Goal: Task Accomplishment & Management: Manage account settings

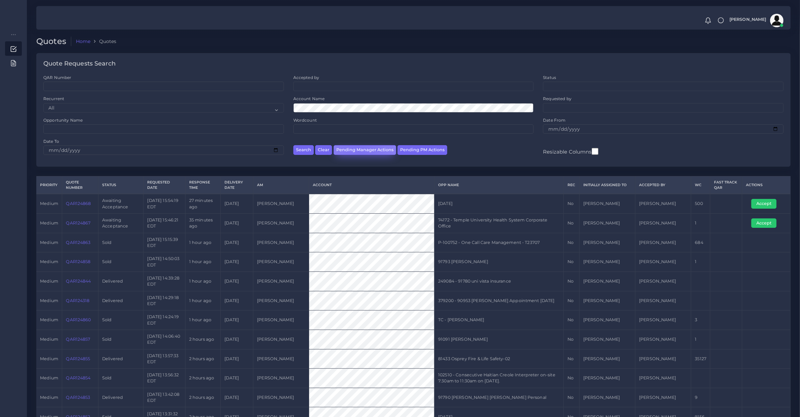
click at [360, 152] on button "Pending Manager Actions" at bounding box center [365, 150] width 63 height 10
select select "awaiting_manager_initial_review"
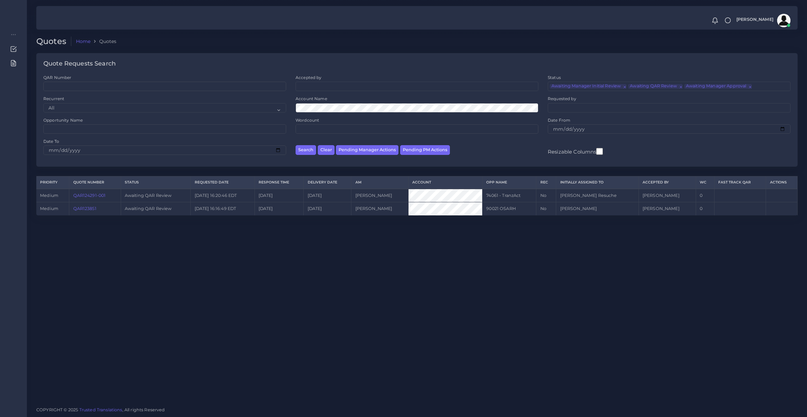
click at [89, 194] on link "QAR124291-001" at bounding box center [89, 195] width 33 height 5
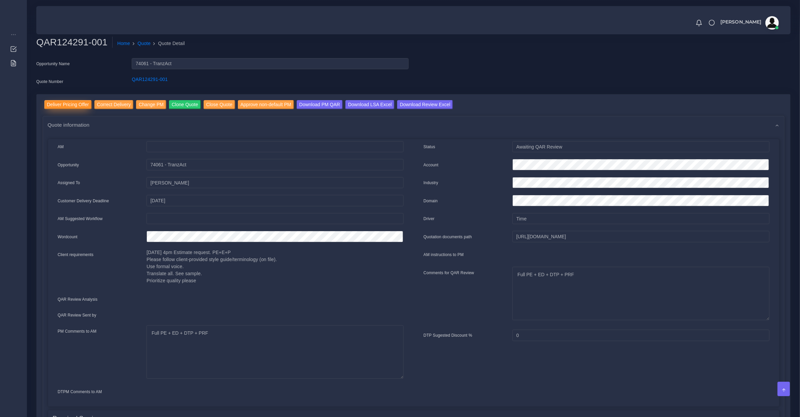
click at [74, 108] on input "Deliver Pricing Offer" at bounding box center [67, 104] width 47 height 9
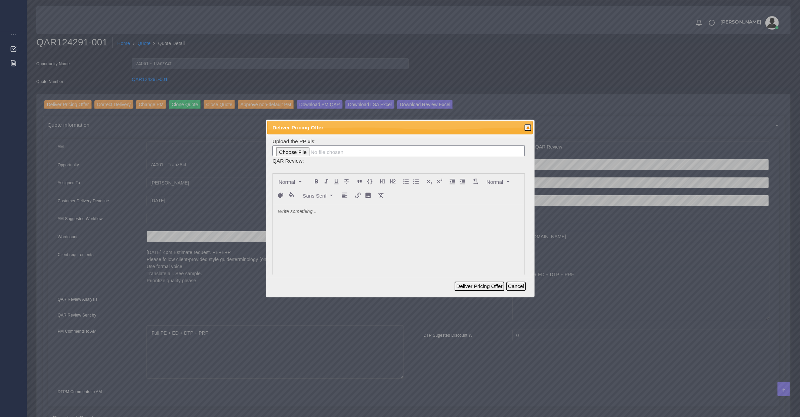
click at [516, 287] on button "Cancel" at bounding box center [516, 286] width 19 height 9
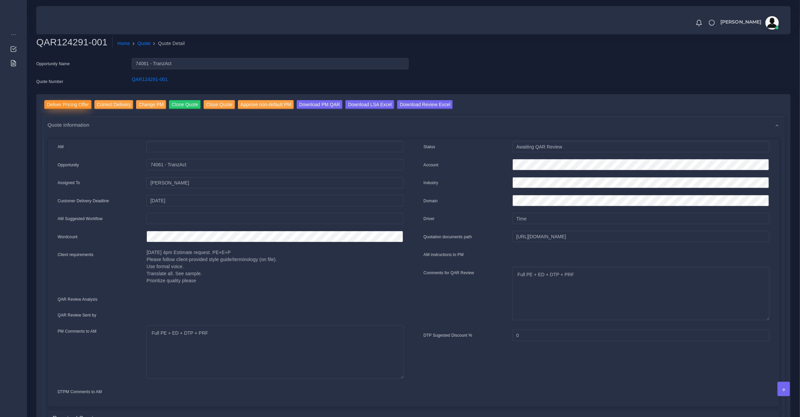
click at [63, 106] on input "Deliver Pricing Offer" at bounding box center [67, 104] width 47 height 9
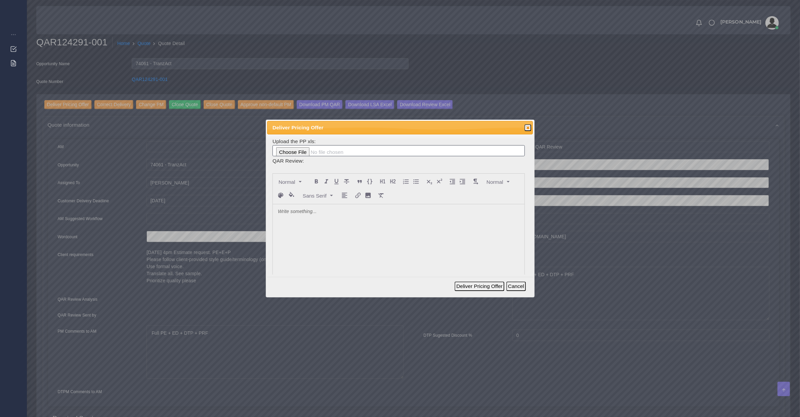
click at [324, 226] on div at bounding box center [399, 254] width 252 height 100
click at [477, 278] on div "Deliver Pricing Offer Cancel" at bounding box center [400, 286] width 266 height 19
click at [478, 283] on button "Deliver Pricing Offer" at bounding box center [479, 286] width 49 height 9
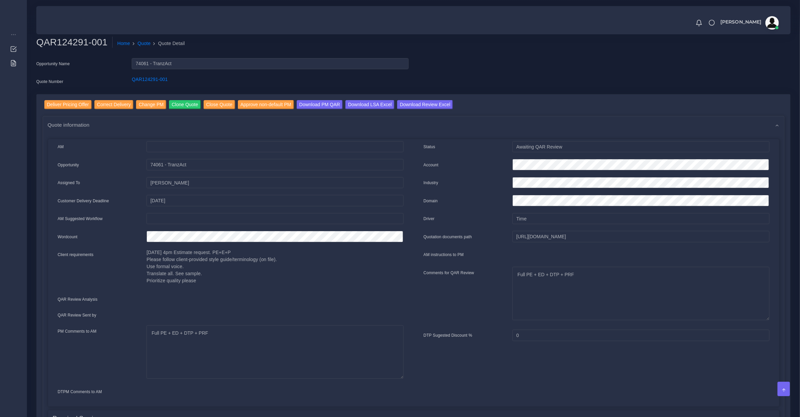
click at [207, 224] on div at bounding box center [275, 219] width 267 height 13
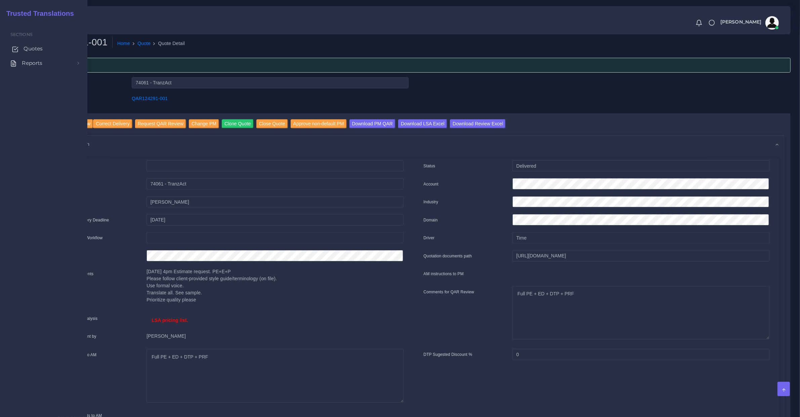
click at [24, 50] on span "Quotes" at bounding box center [33, 48] width 19 height 7
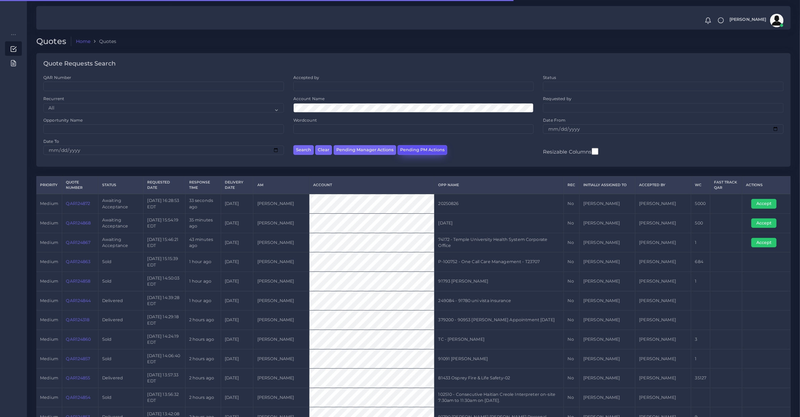
click at [422, 151] on button "Pending PM Actions" at bounding box center [423, 150] width 50 height 10
select select "awaiting_acceptance"
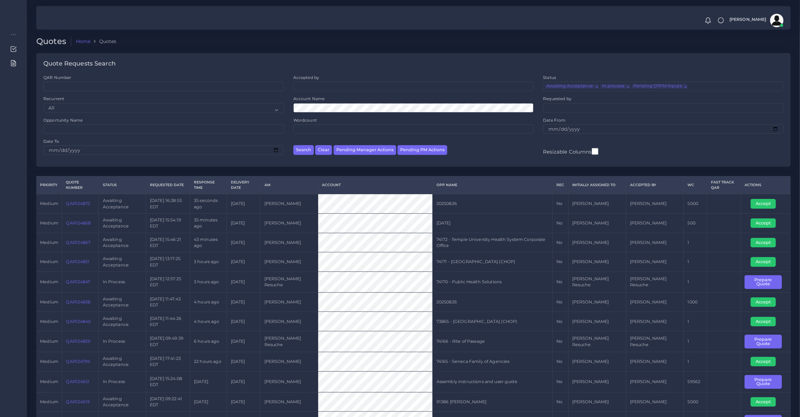
click at [80, 207] on td "QAR124872" at bounding box center [80, 203] width 37 height 19
copy link "QAR124872"
click at [86, 208] on td "QAR124872" at bounding box center [80, 203] width 37 height 19
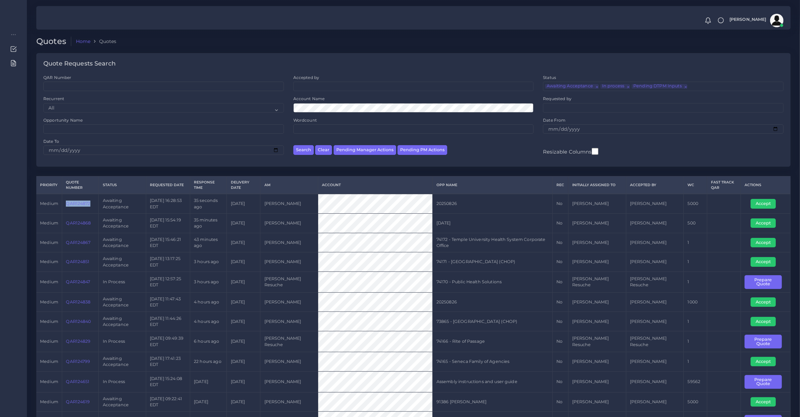
click at [81, 206] on td "QAR124872" at bounding box center [80, 203] width 37 height 19
click at [81, 205] on link "QAR124872" at bounding box center [78, 203] width 24 height 5
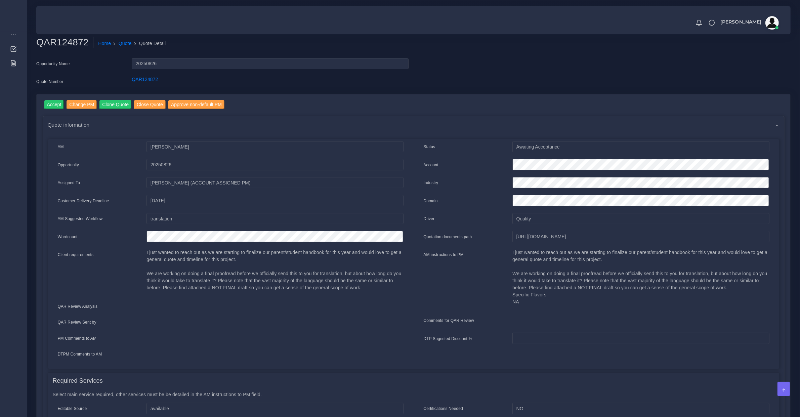
click at [308, 286] on p "I just wanted to reach out as we are starting to finalize our parent/student ha…" at bounding box center [275, 270] width 257 height 42
click at [536, 236] on input "[URL][DOMAIN_NAME]" at bounding box center [641, 236] width 257 height 11
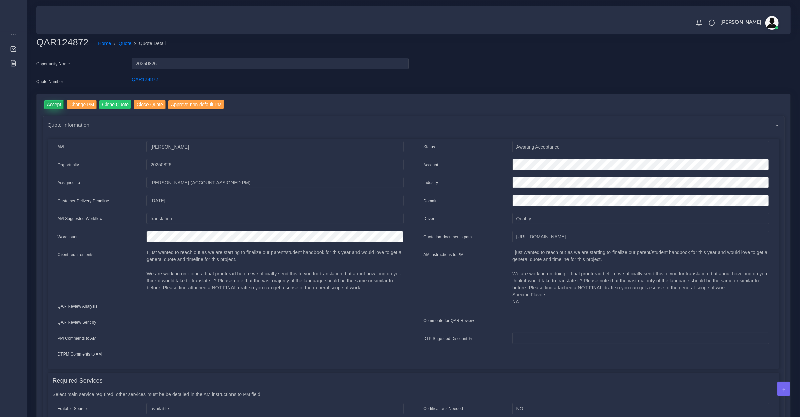
click at [57, 103] on input "Accept" at bounding box center [54, 104] width 20 height 9
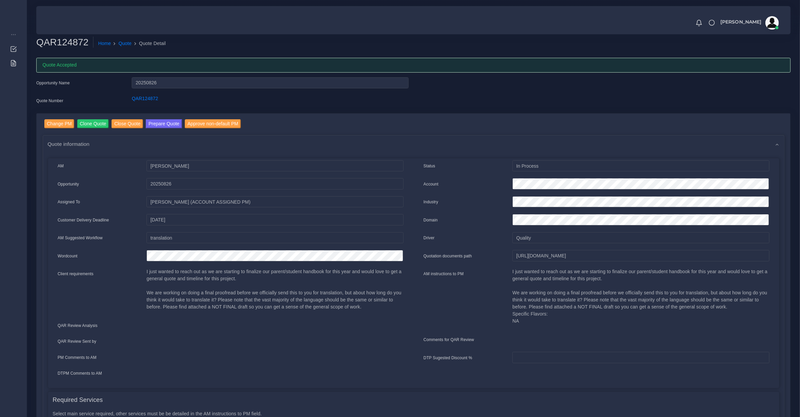
click at [167, 128] on link "Prepare Quote" at bounding box center [164, 124] width 36 height 11
click at [162, 118] on div "Change PM Clone Quote Close Quote Prepare Quote Approve non-default PM Quote in…" at bounding box center [414, 397] width 754 height 567
click at [162, 120] on button "Prepare Quote" at bounding box center [164, 123] width 36 height 9
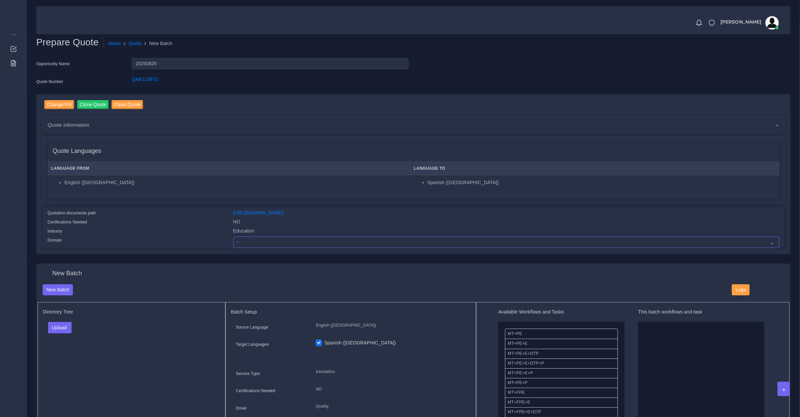
click at [268, 245] on select "- Advertising and Media Agriculture, Forestry and Fishing Architecture, Buildin…" at bounding box center [506, 242] width 547 height 11
select select "Education"
click at [233, 237] on select "- Advertising and Media Agriculture, Forestry and Fishing Architecture, Buildin…" at bounding box center [506, 242] width 547 height 11
drag, startPoint x: 66, startPoint y: 330, endPoint x: 72, endPoint y: 343, distance: 14.6
click at [66, 329] on button "Upload" at bounding box center [60, 327] width 24 height 11
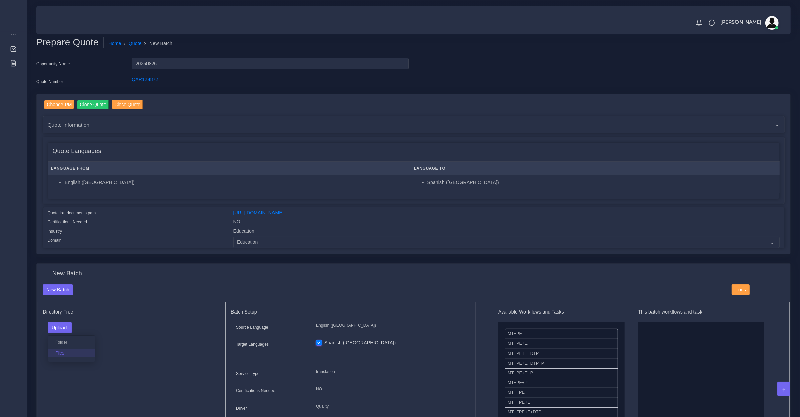
click at [73, 350] on label "Files" at bounding box center [71, 353] width 46 height 8
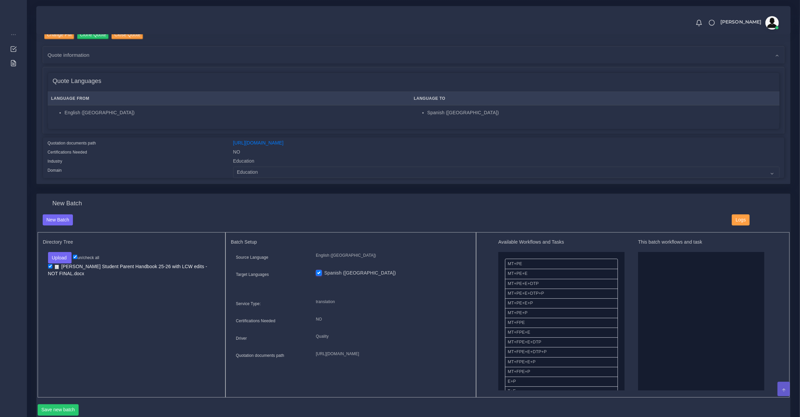
scroll to position [140, 0]
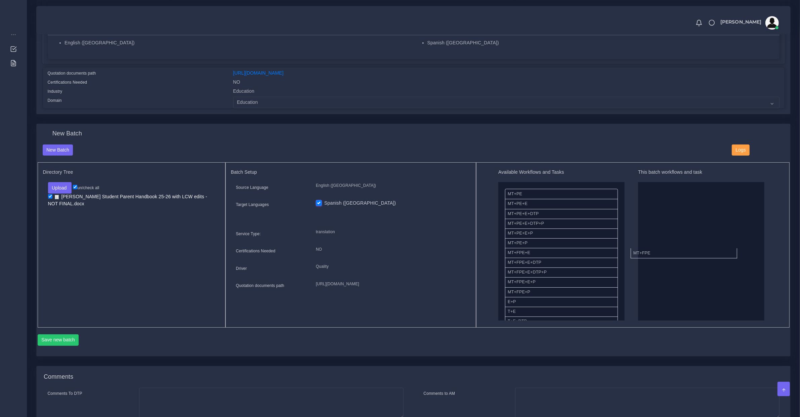
drag, startPoint x: 525, startPoint y: 255, endPoint x: 673, endPoint y: 254, distance: 147.9
drag, startPoint x: 530, startPoint y: 209, endPoint x: 728, endPoint y: 253, distance: 202.4
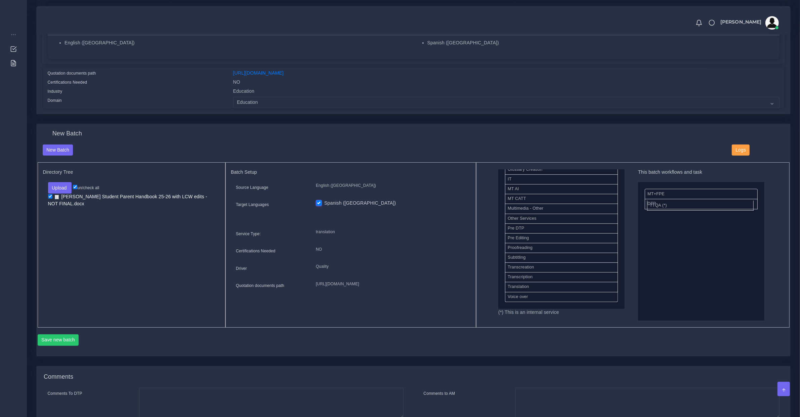
drag, startPoint x: 524, startPoint y: 288, endPoint x: 666, endPoint y: 207, distance: 163.6
drag, startPoint x: 657, startPoint y: 206, endPoint x: 664, endPoint y: 226, distance: 20.7
drag, startPoint x: 679, startPoint y: 204, endPoint x: 655, endPoint y: 300, distance: 99.1
click at [65, 336] on button "Save new batch" at bounding box center [58, 339] width 41 height 11
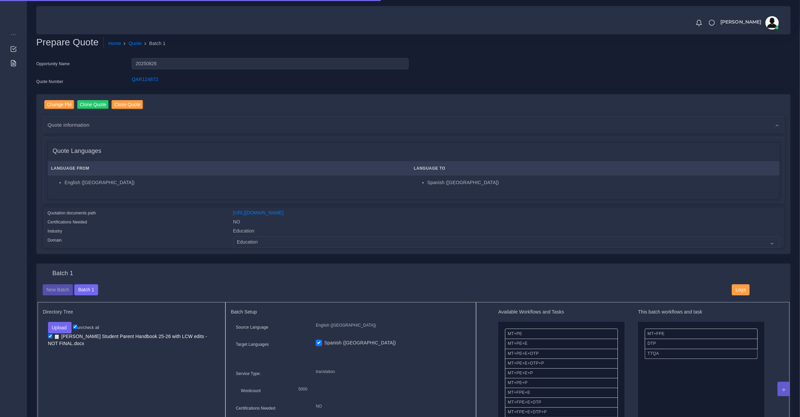
scroll to position [280, 0]
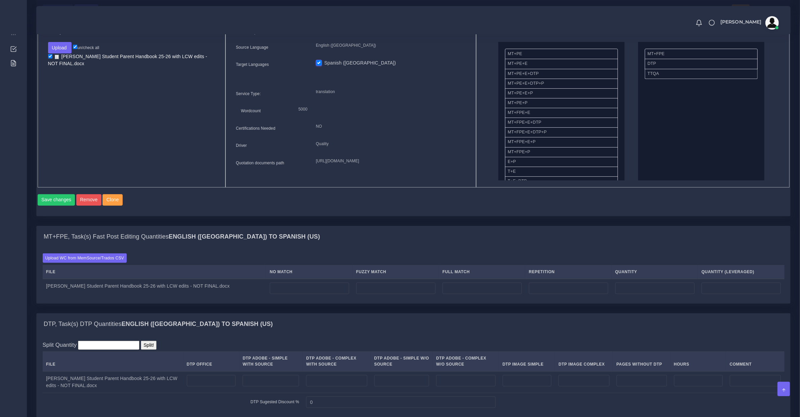
click at [129, 267] on div "Upload WC from MemSource/Trados CSV File No Match Fuzzy Match Full Match Repeti…" at bounding box center [414, 275] width 742 height 44
click at [128, 266] on div "Upload WC from MemSource/Trados CSV File No Match Fuzzy Match Full Match Repeti…" at bounding box center [414, 275] width 742 height 44
click at [112, 263] on label "Upload WC from MemSource/Trados CSV" at bounding box center [85, 257] width 84 height 9
click at [0, 0] on input "Upload WC from MemSource/Trados CSV" at bounding box center [0, 0] width 0 height 0
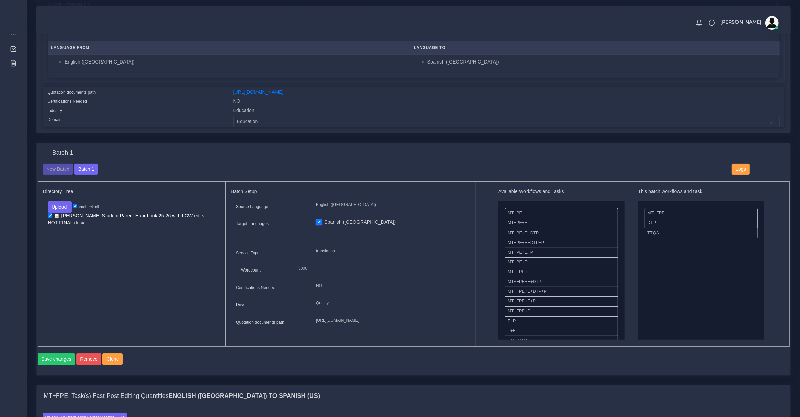
scroll to position [420, 0]
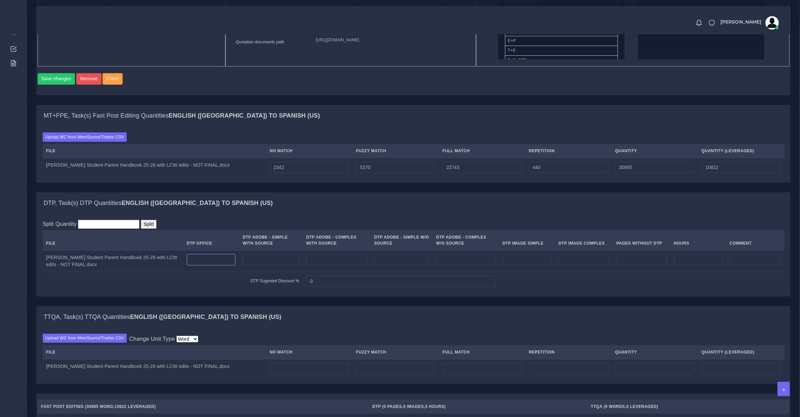
click at [200, 263] on input "number" at bounding box center [211, 259] width 49 height 11
type input "119"
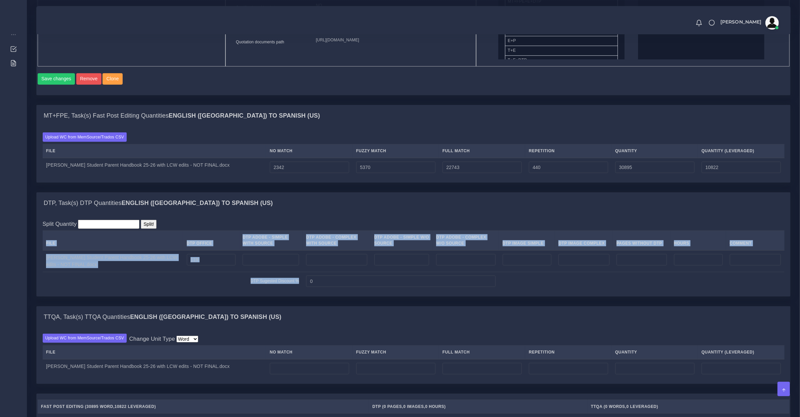
drag, startPoint x: 345, startPoint y: 298, endPoint x: 286, endPoint y: 293, distance: 59.7
click at [261, 293] on div "Split Quantity Split! File DTP Office DTP Adobe - Simple With Source DTP Adobe …" at bounding box center [414, 255] width 754 height 83
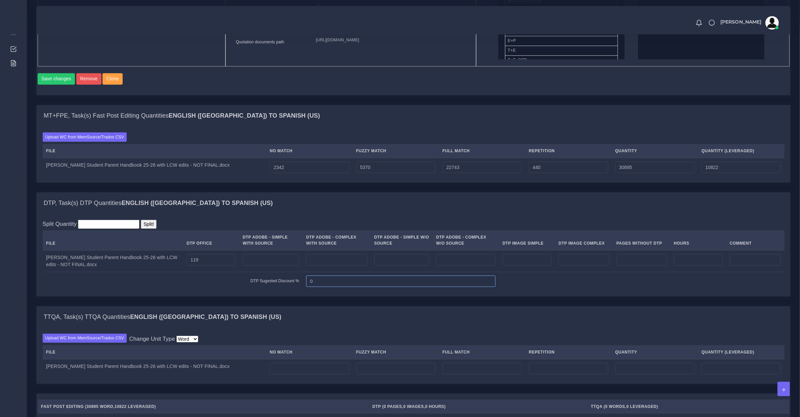
drag, startPoint x: 311, startPoint y: 286, endPoint x: 228, endPoint y: 286, distance: 83.4
click at [234, 286] on tr "DTP Sugested Discount % 0" at bounding box center [414, 281] width 742 height 18
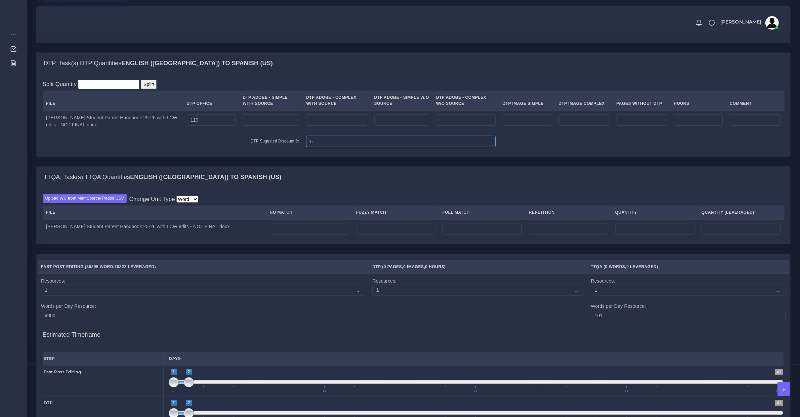
type input "5"
click at [296, 235] on input "number" at bounding box center [309, 228] width 79 height 11
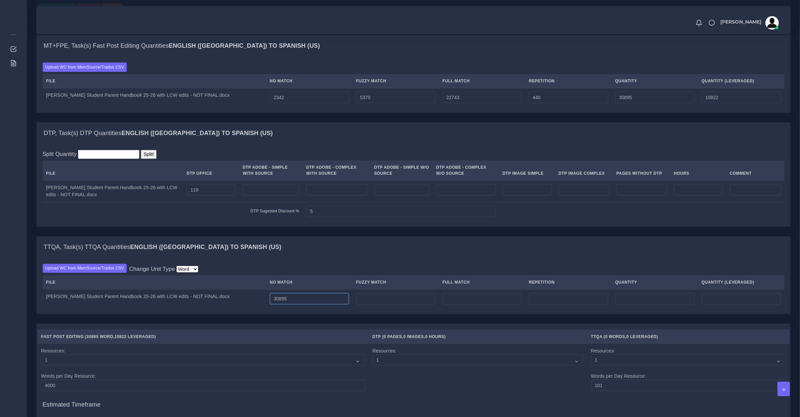
type input "30895"
click at [270, 103] on input "2342" at bounding box center [309, 97] width 79 height 11
type input "2442"
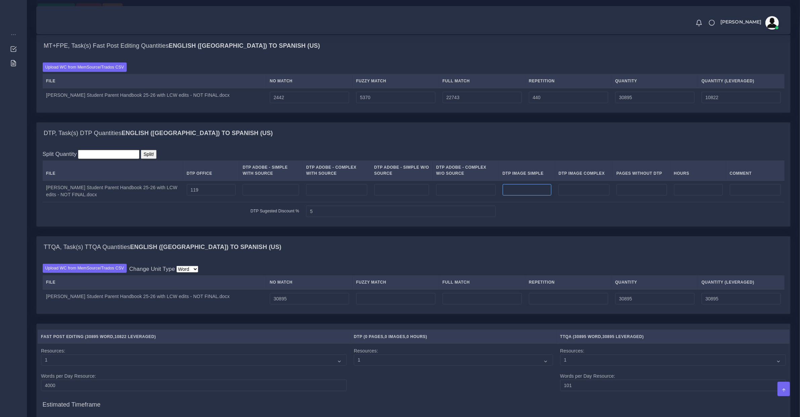
type input "30995"
type input "10922"
click at [510, 196] on input "number" at bounding box center [527, 189] width 49 height 11
click at [578, 189] on td at bounding box center [584, 191] width 58 height 22
click at [580, 192] on input "number" at bounding box center [584, 189] width 51 height 11
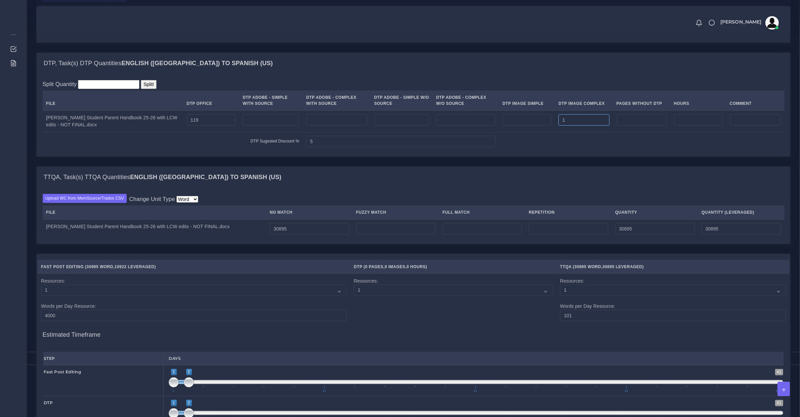
scroll to position [630, 0]
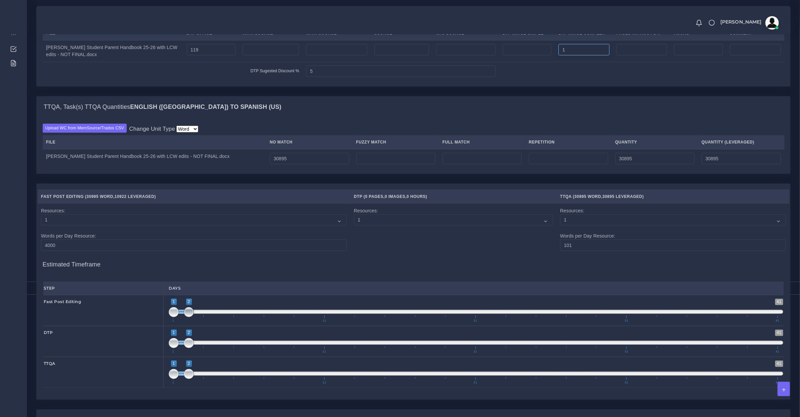
type input "1"
type input "1;3"
drag, startPoint x: 190, startPoint y: 317, endPoint x: 202, endPoint y: 323, distance: 13.8
click at [203, 317] on span at bounding box center [204, 312] width 10 height 10
click at [222, 381] on span "1 41 1 2 1 — 2 1 11 21 31 41" at bounding box center [476, 373] width 615 height 24
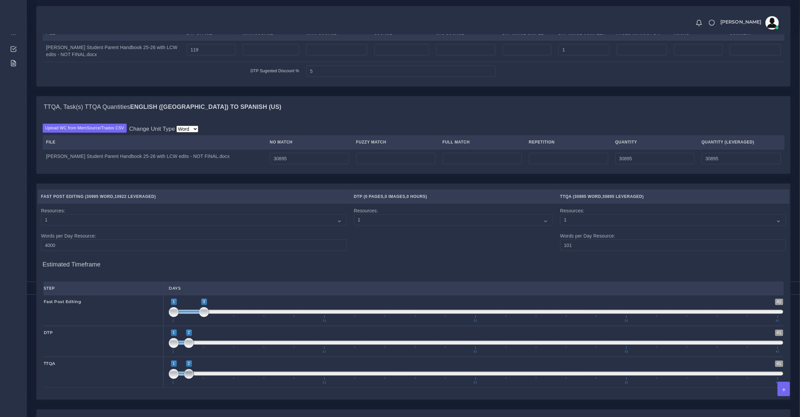
click at [194, 379] on span at bounding box center [189, 374] width 10 height 10
type input "4;4"
drag, startPoint x: 203, startPoint y: 380, endPoint x: 223, endPoint y: 380, distance: 19.5
click at [223, 379] on span at bounding box center [219, 374] width 10 height 10
drag, startPoint x: 234, startPoint y: 354, endPoint x: 230, endPoint y: 352, distance: 4.1
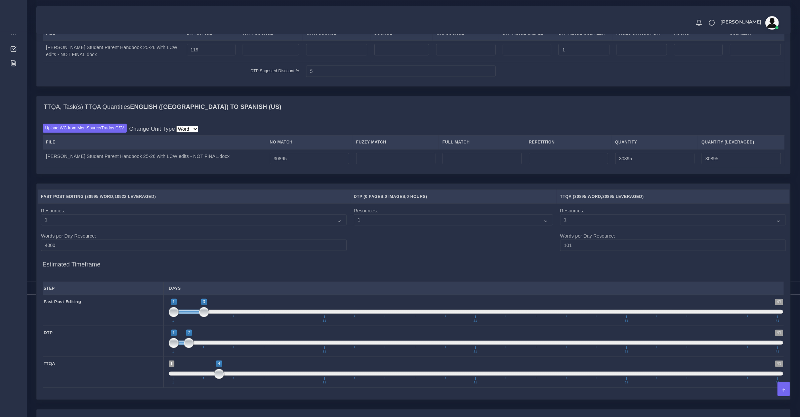
click at [232, 353] on span "1 11 21 31 41" at bounding box center [475, 350] width 605 height 7
click at [230, 352] on span "1 41 1 2 1 — 2 1 11 21 31 41" at bounding box center [476, 342] width 615 height 24
click at [230, 345] on span at bounding box center [476, 343] width 615 height 4
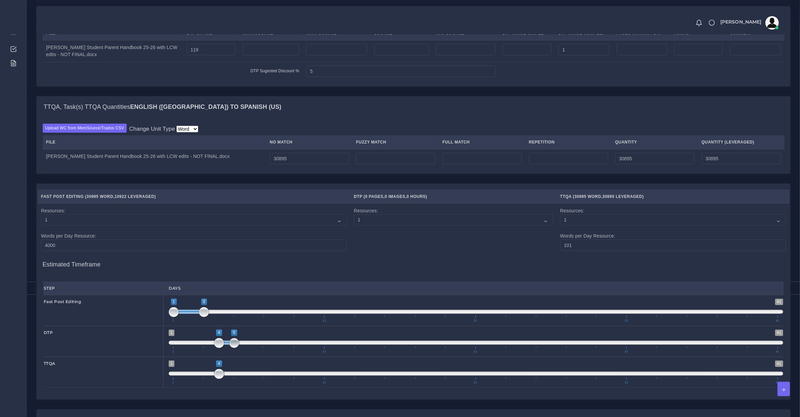
click at [230, 348] on span at bounding box center [234, 343] width 10 height 10
type input "5;5"
drag, startPoint x: 218, startPoint y: 348, endPoint x: 234, endPoint y: 355, distance: 17.4
click at [238, 348] on span at bounding box center [234, 343] width 10 height 10
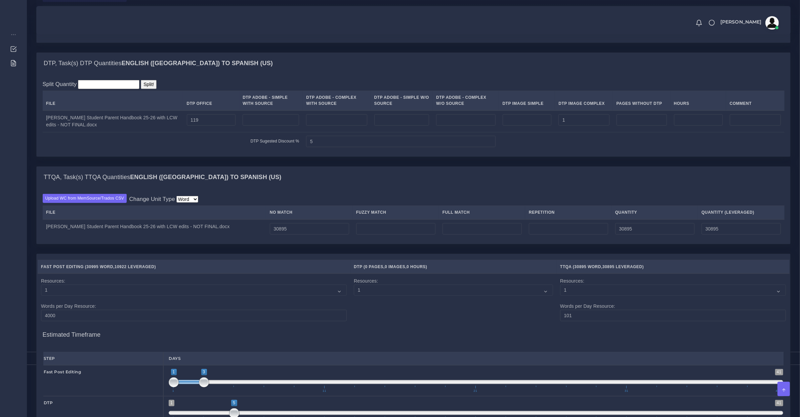
scroll to position [780, 0]
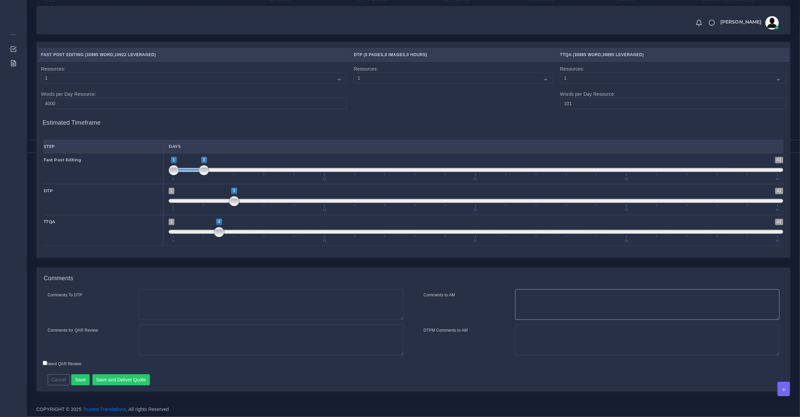
click at [574, 301] on textarea "Comments to AM" at bounding box center [647, 304] width 265 height 31
click at [129, 377] on button "Save and Deliver Quote" at bounding box center [121, 379] width 58 height 11
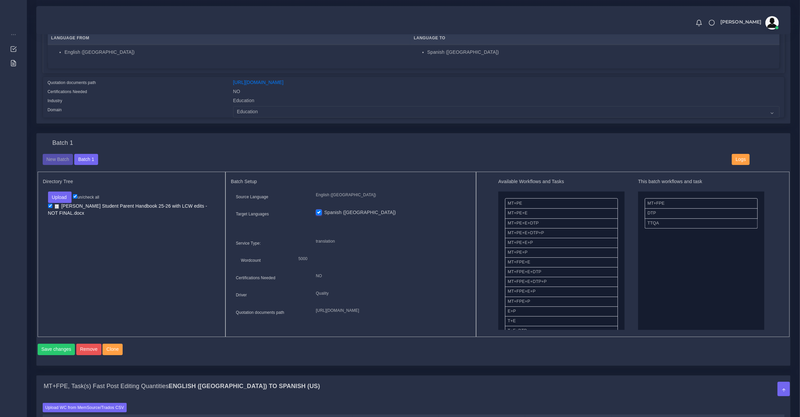
scroll to position [0, 0]
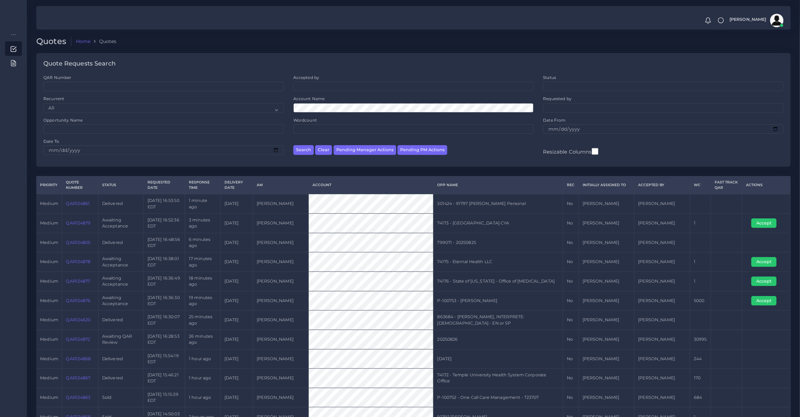
click at [369, 144] on div "Search Clear Pending Manager Actions Pending PM Actions" at bounding box center [414, 148] width 250 height 21
click at [370, 148] on button "Pending Manager Actions" at bounding box center [365, 150] width 63 height 10
select select "awaiting_manager_initial_review"
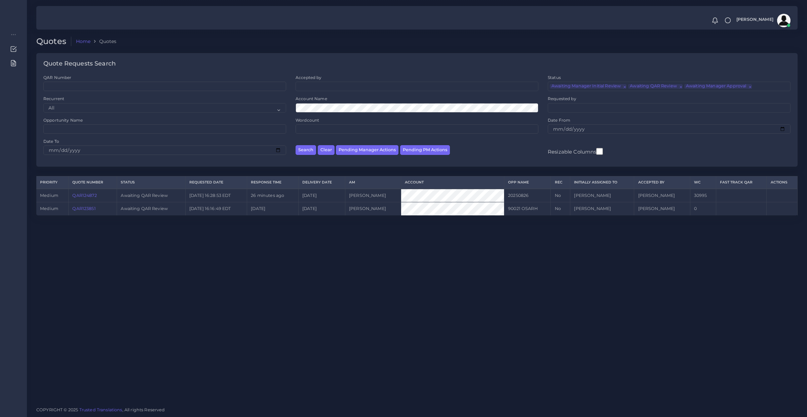
click at [85, 194] on link "QAR124872" at bounding box center [84, 195] width 24 height 5
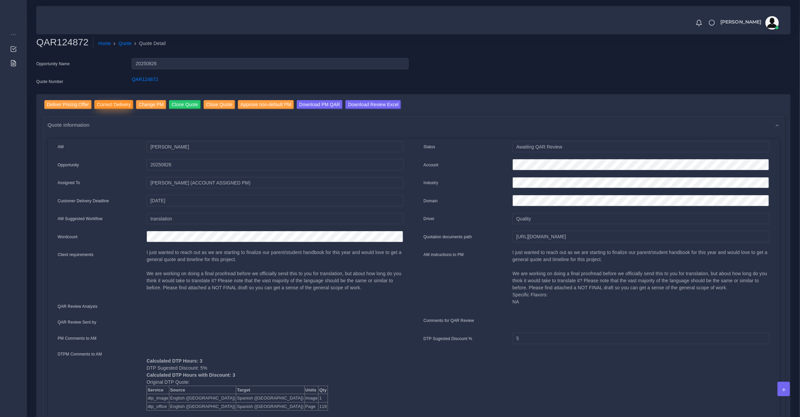
click at [105, 104] on input "Correct Delivery" at bounding box center [113, 104] width 39 height 9
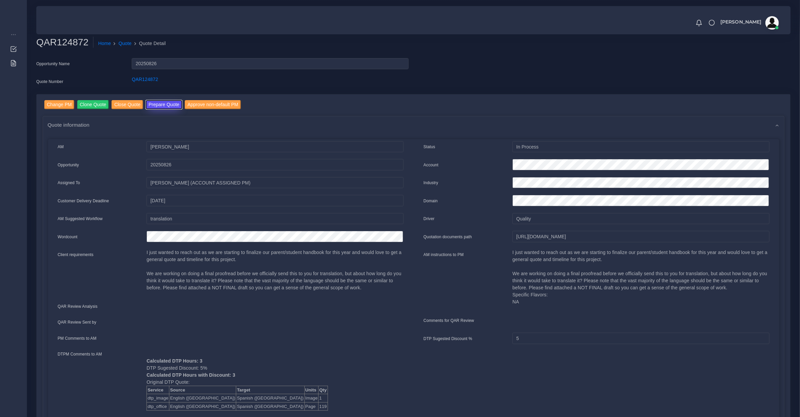
click at [150, 103] on button "Prepare Quote" at bounding box center [164, 104] width 36 height 9
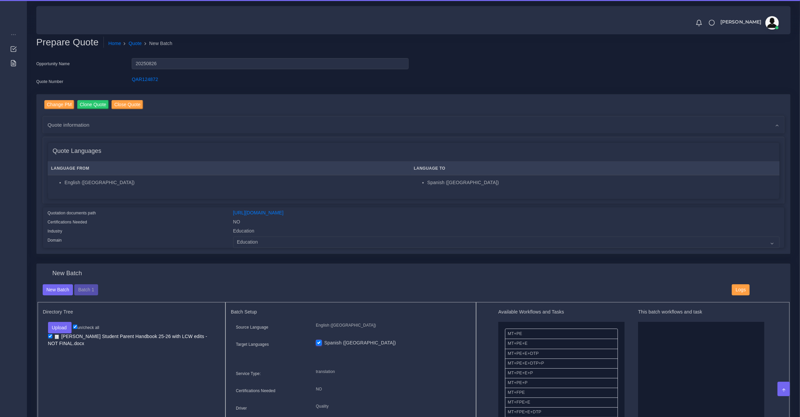
scroll to position [341, 0]
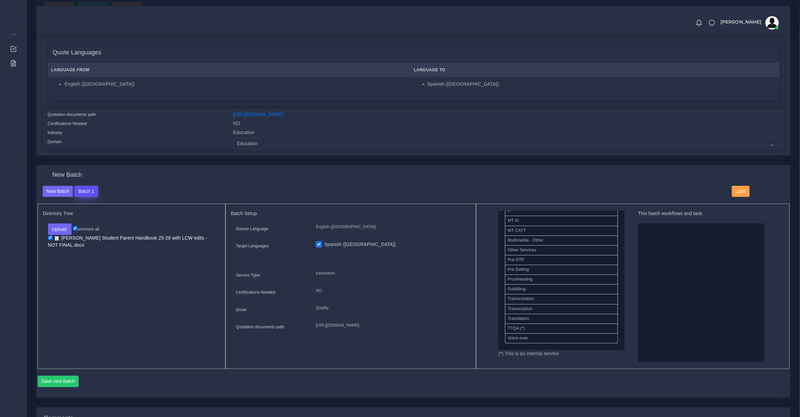
click at [92, 187] on button "Batch 1" at bounding box center [86, 191] width 24 height 11
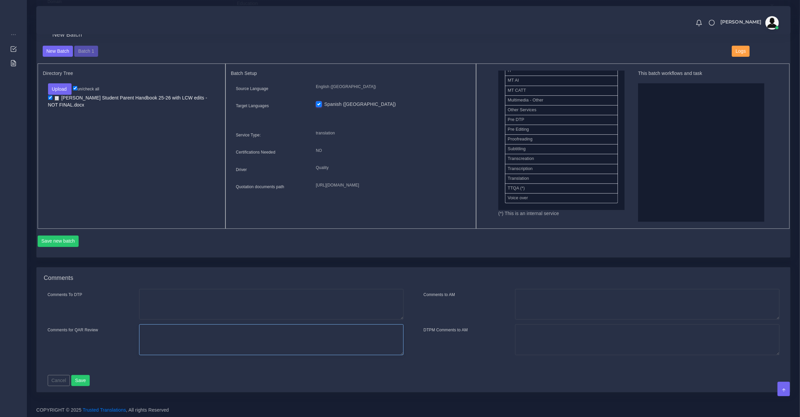
click at [184, 339] on textarea "Comments for QAR Review" at bounding box center [271, 339] width 265 height 31
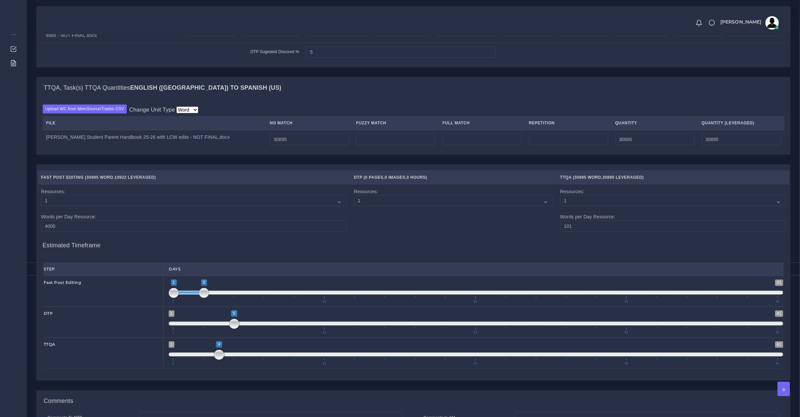
scroll to position [760, 0]
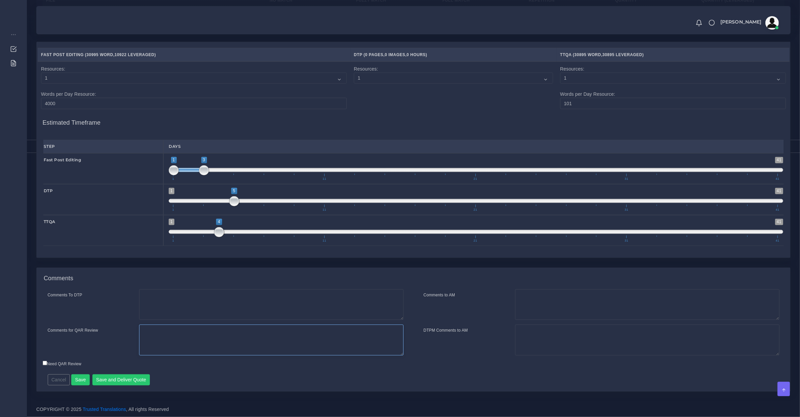
click at [214, 329] on textarea "Comments for QAR Review" at bounding box center [271, 340] width 265 height 31
type textarea "Regular update the client sends periodically, most of the content is on the TM,…"
click at [136, 382] on button "Save and Deliver Quote" at bounding box center [121, 379] width 58 height 11
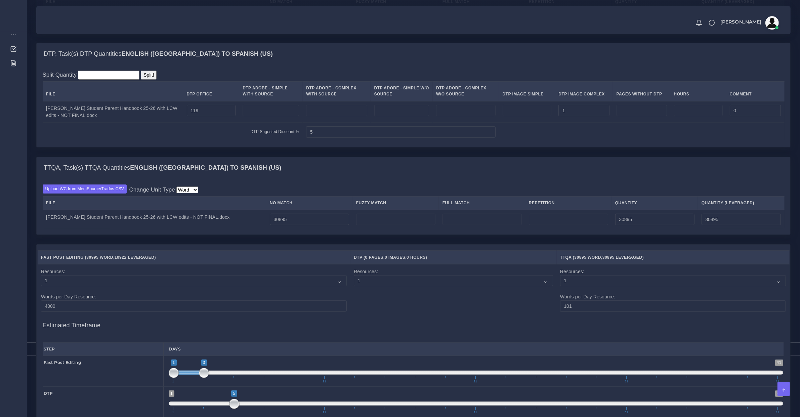
scroll to position [480, 0]
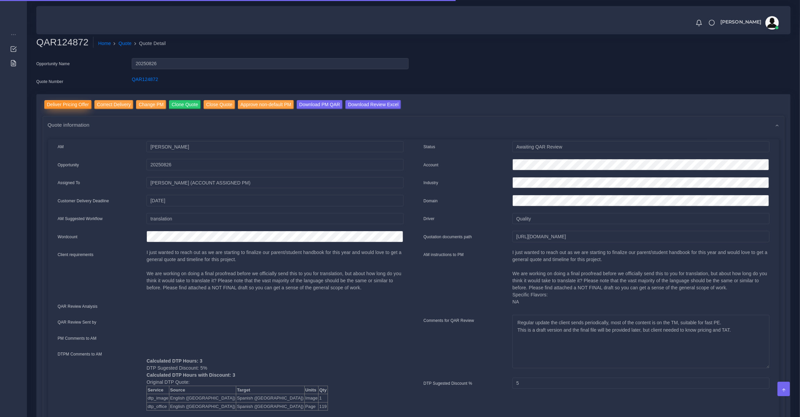
click at [74, 105] on input "Deliver Pricing Offer" at bounding box center [67, 104] width 47 height 9
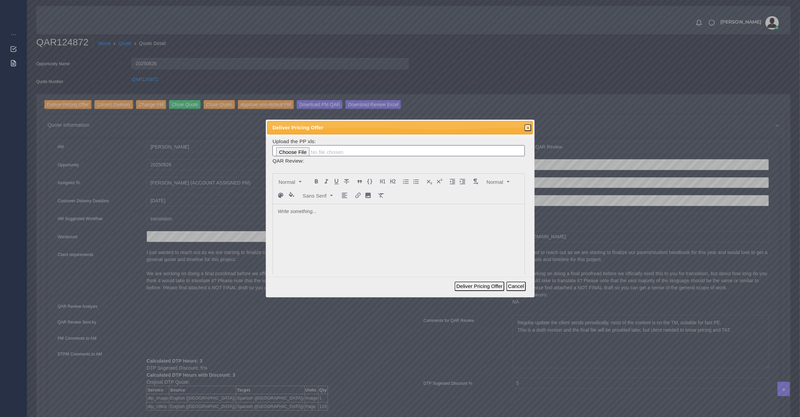
click at [343, 228] on div at bounding box center [399, 254] width 252 height 100
click at [486, 290] on button "Deliver Pricing Offer" at bounding box center [479, 286] width 49 height 9
